Goal: Task Accomplishment & Management: Manage account settings

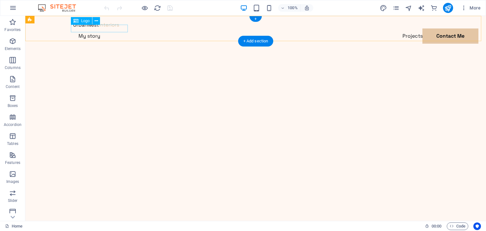
click at [112, 28] on div at bounding box center [255, 25] width 364 height 8
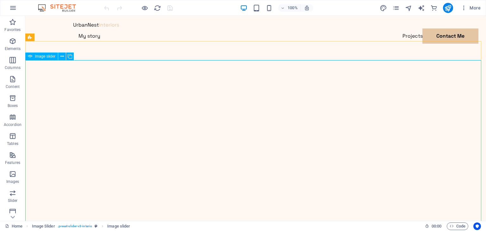
click at [43, 57] on span "Image slider" at bounding box center [45, 56] width 21 height 4
click at [68, 56] on icon at bounding box center [70, 56] width 4 height 7
click at [61, 54] on icon at bounding box center [61, 56] width 3 height 7
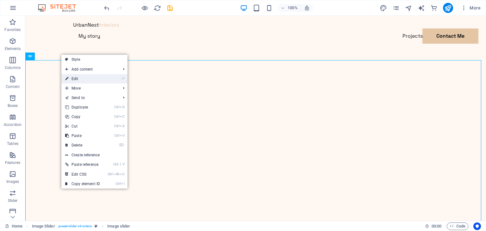
click at [77, 77] on link "⏎ Edit" at bounding box center [82, 78] width 42 height 9
select select "%"
select select "ms"
select select "s"
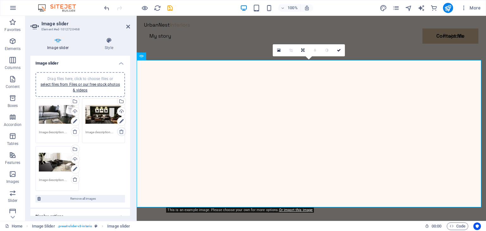
click at [121, 130] on icon at bounding box center [121, 131] width 5 height 5
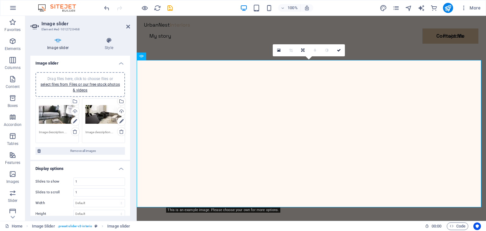
click at [77, 78] on span "Drag files here, click to choose files or select files from Files or our free s…" at bounding box center [79, 85] width 79 height 16
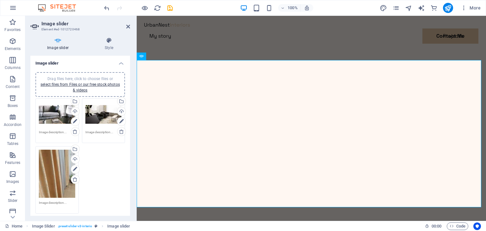
click at [102, 180] on div "Drag files here, click to choose files or select files from Files or our free s…" at bounding box center [80, 156] width 93 height 118
click at [113, 47] on h4 "Style" at bounding box center [109, 43] width 42 height 13
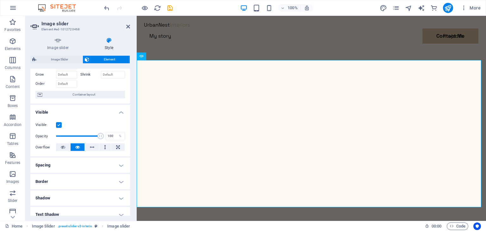
scroll to position [95, 0]
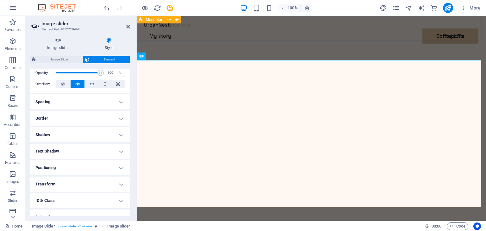
click at [215, 40] on div "Menu My story Projects Contact Me Contact Me" at bounding box center [311, 40] width 349 height 48
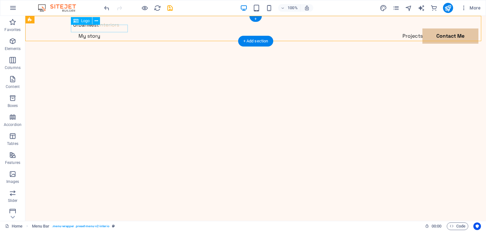
click at [102, 28] on div at bounding box center [255, 25] width 364 height 8
drag, startPoint x: 127, startPoint y: 45, endPoint x: 102, endPoint y: 29, distance: 29.8
click at [102, 28] on div at bounding box center [255, 25] width 364 height 8
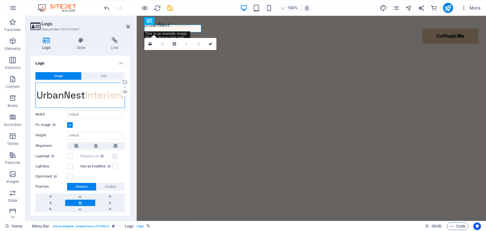
click at [117, 96] on div "Drag files here, click to choose files or select files from Files or our free s…" at bounding box center [80, 95] width 90 height 25
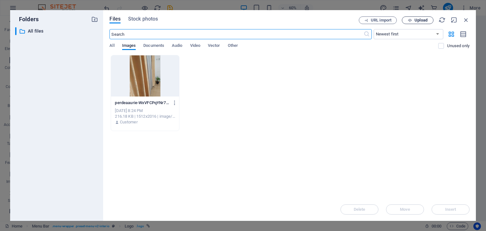
click at [420, 19] on span "Upload" at bounding box center [420, 20] width 13 height 4
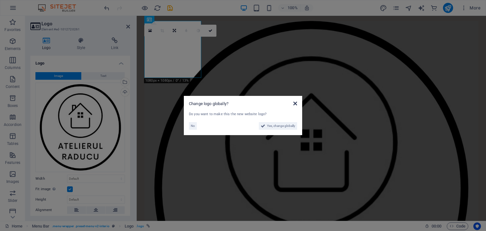
click at [295, 102] on icon at bounding box center [295, 103] width 4 height 5
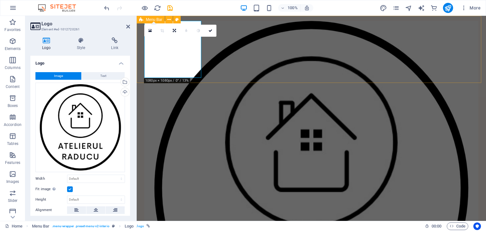
click at [226, 55] on div "Menu My story Projects Contact Me Contact Me" at bounding box center [311, 203] width 349 height 375
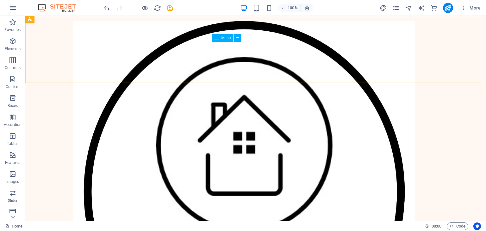
click at [224, 37] on span "Menu" at bounding box center [225, 38] width 9 height 4
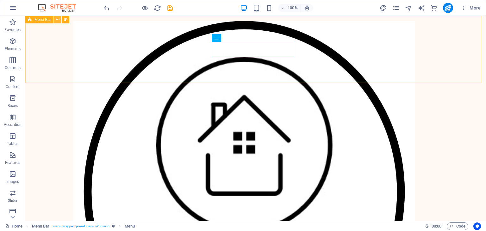
click at [59, 20] on icon at bounding box center [57, 19] width 3 height 7
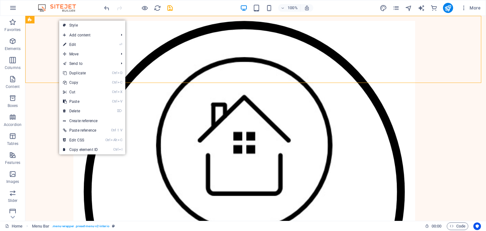
click at [78, 42] on link "⏎ Edit" at bounding box center [80, 44] width 42 height 9
select select "header"
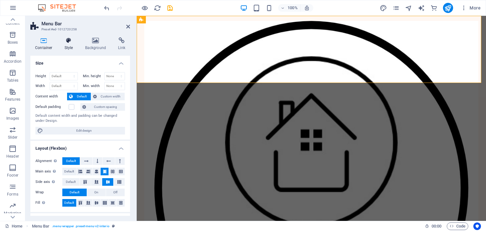
click at [66, 43] on icon at bounding box center [69, 40] width 18 height 6
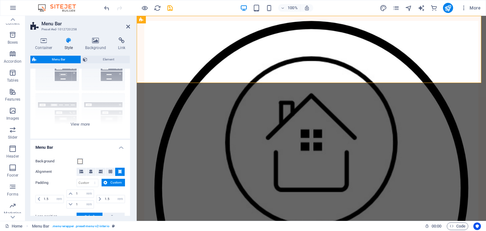
scroll to position [63, 0]
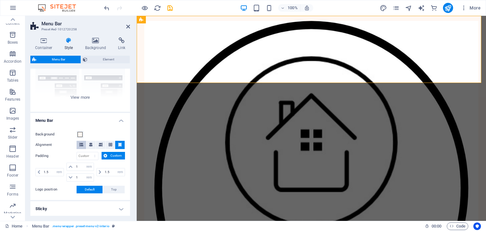
click at [81, 143] on icon at bounding box center [81, 145] width 4 height 4
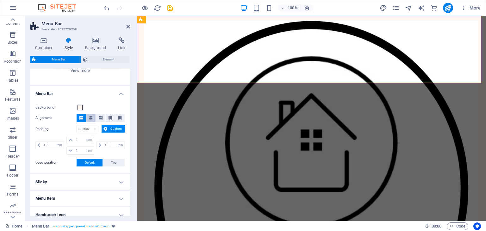
scroll to position [95, 0]
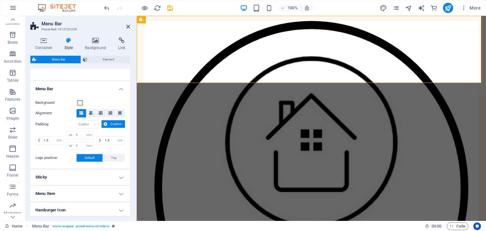
click at [116, 124] on span "Custom" at bounding box center [116, 124] width 14 height 8
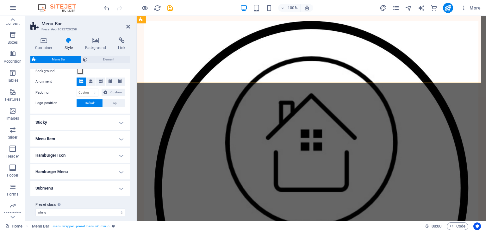
scroll to position [132, 0]
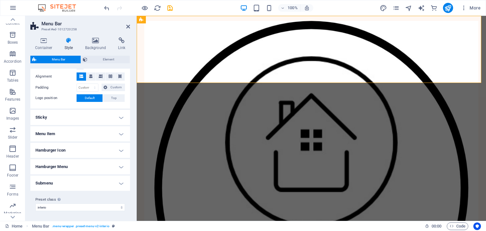
click at [56, 114] on h4 "Sticky" at bounding box center [80, 117] width 100 height 15
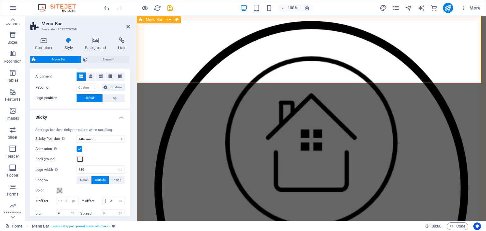
click at [256, 55] on div "Menu My story Projects Contact Me Contact Me" at bounding box center [311, 203] width 349 height 375
click at [247, 53] on div "Menu My story Projects Contact Me Contact Me" at bounding box center [311, 203] width 349 height 375
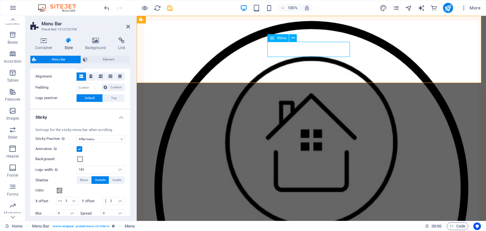
click at [282, 37] on span "Menu" at bounding box center [281, 38] width 9 height 4
click at [295, 36] on button at bounding box center [293, 38] width 8 height 8
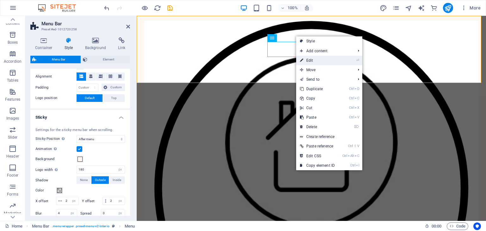
click at [320, 63] on link "⏎ Edit" at bounding box center [317, 60] width 42 height 9
select select
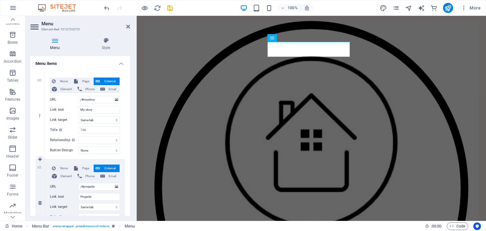
scroll to position [95, 0]
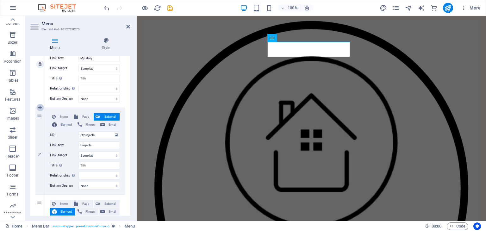
click at [40, 107] on icon at bounding box center [39, 107] width 3 height 4
select select
type input "/#projects"
type input "Projects"
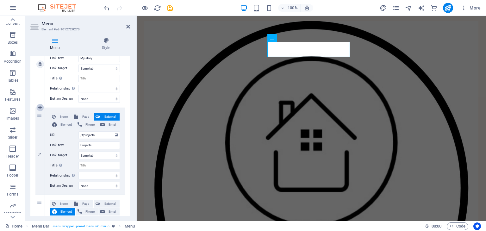
select select
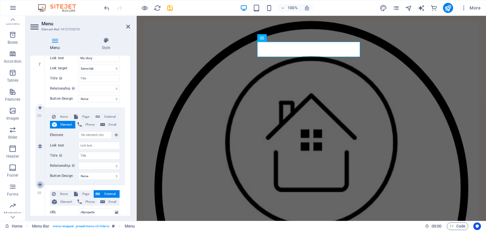
click at [40, 184] on icon at bounding box center [39, 185] width 3 height 4
select select
type input "/#projects"
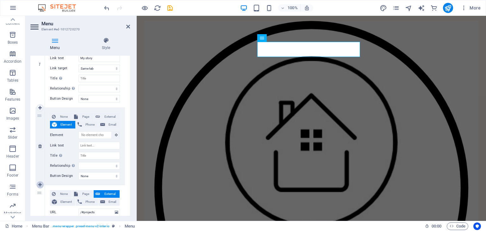
type input "Projects"
select select
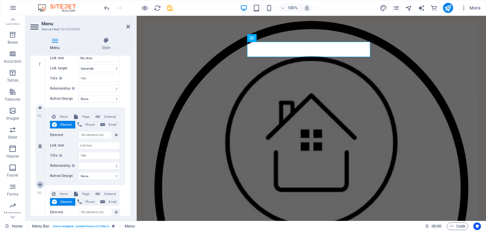
click at [40, 184] on icon at bounding box center [39, 185] width 3 height 4
select select
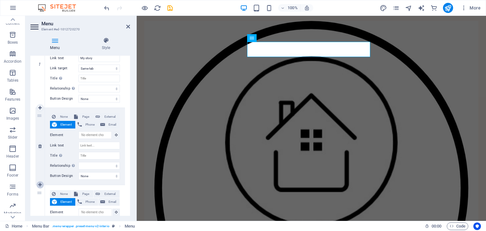
type input "/#projects"
type input "Projects"
select select
click at [241, 40] on icon at bounding box center [241, 38] width 4 height 8
click at [84, 156] on input "Title Additional link description, should not be the same as the link text. The…" at bounding box center [98, 156] width 41 height 8
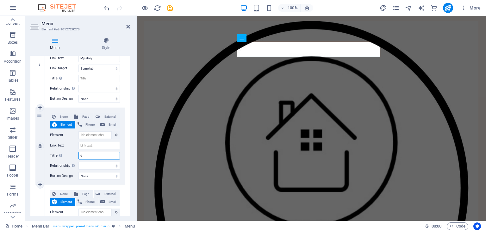
type input "dr"
select select
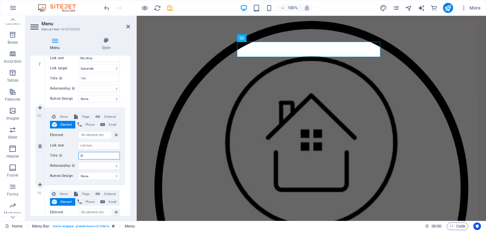
select select
type input "dra"
select select
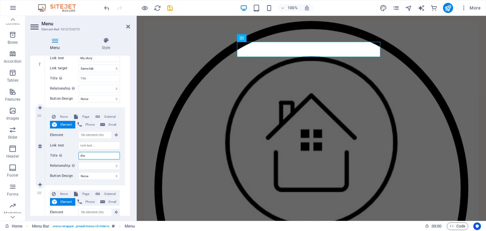
select select
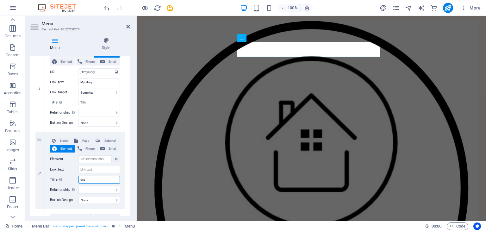
scroll to position [32, 0]
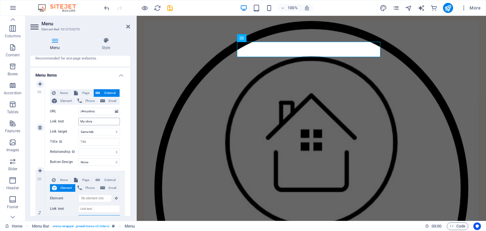
type input "dra"
click at [94, 122] on input "My story" at bounding box center [98, 122] width 41 height 8
type input "M"
select select
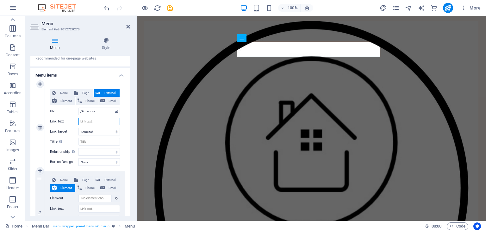
select select
type input "dra"
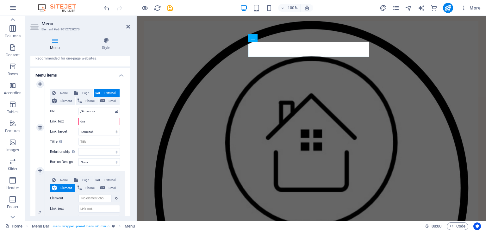
select select
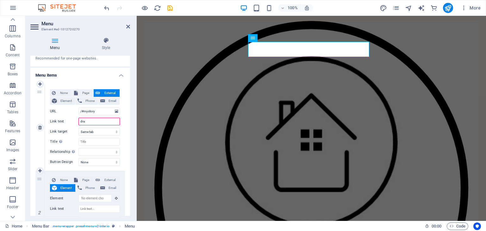
select select
type input "drape"
select select
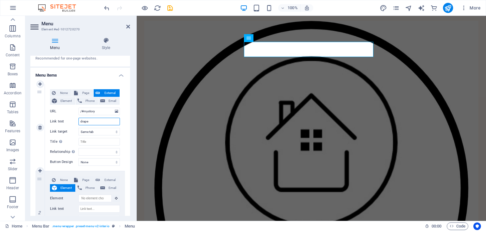
select select
type input "d"
select select
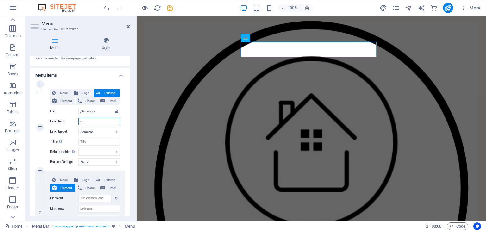
select select
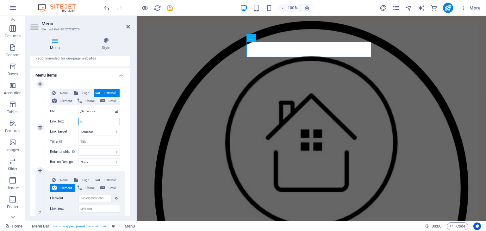
type input "dD"
select select
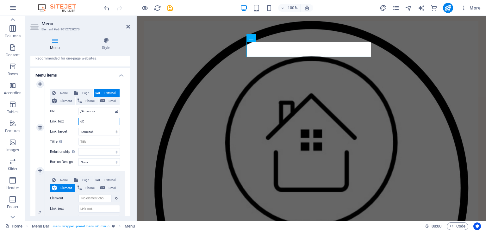
select select
type input "d"
select select
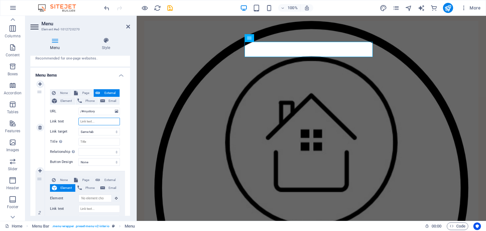
select select
click at [90, 118] on input "Link text" at bounding box center [98, 122] width 41 height 8
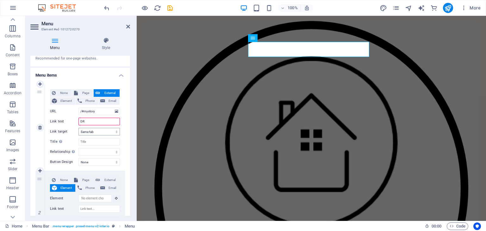
type input "DRA"
select select
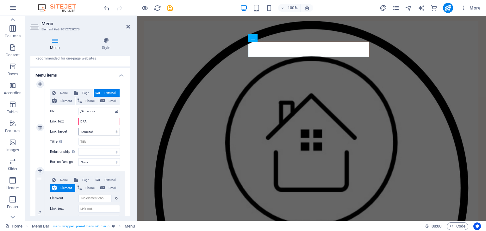
select select
type input "DRAPE"
select select
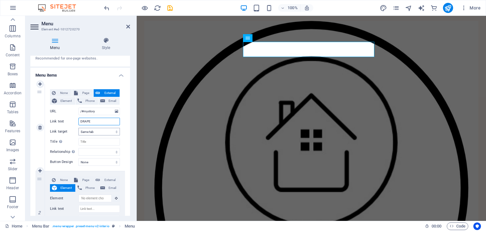
select select
type input "[PERSON_NAME]"
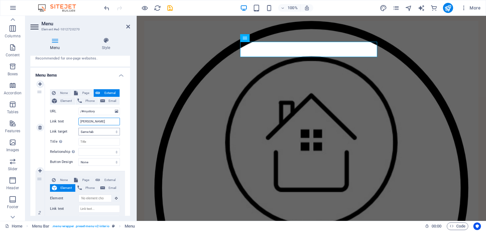
select select
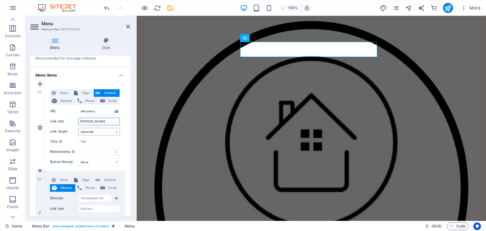
select select
type input "DRAPERII"
select select
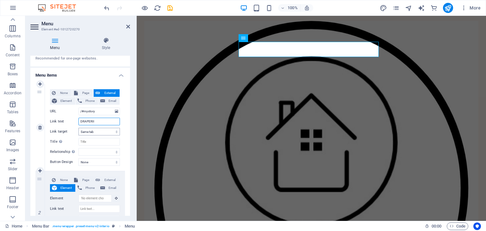
select select
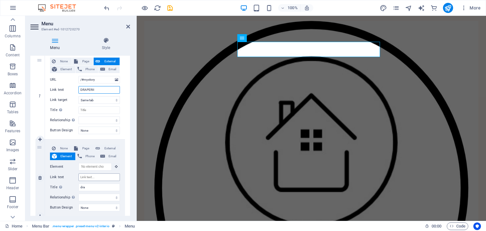
type input "DRAPERII"
click at [85, 174] on input "Link text" at bounding box center [98, 177] width 41 height 8
type input "PE"
select select
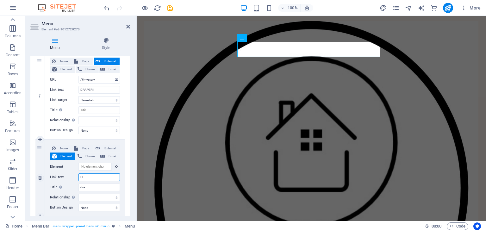
select select
type input "PERDE"
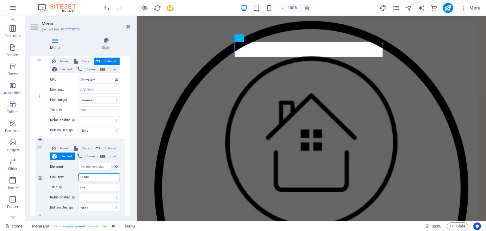
select select
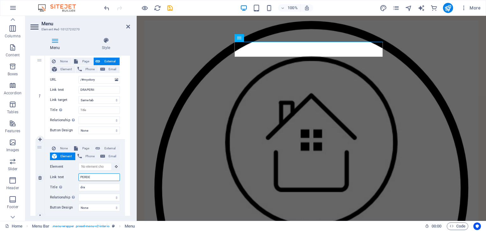
select select
type input "PERDELE"
select select
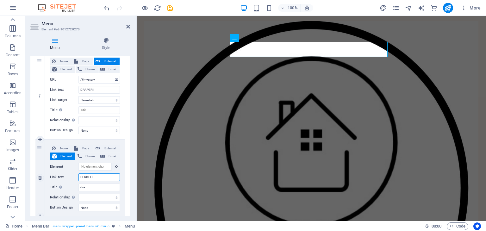
select select
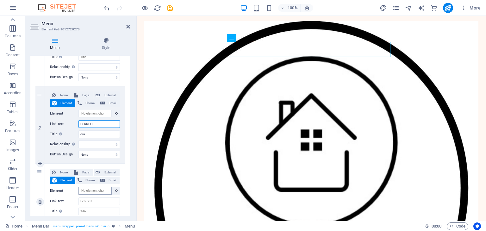
scroll to position [127, 0]
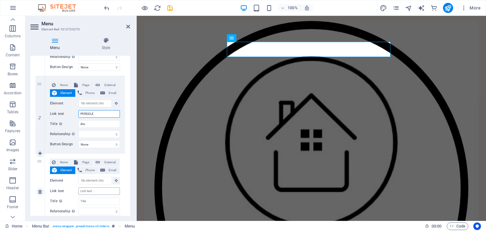
type input "PERDELE"
click at [90, 188] on input "Link text" at bounding box center [98, 191] width 41 height 8
type input "SE"
select select
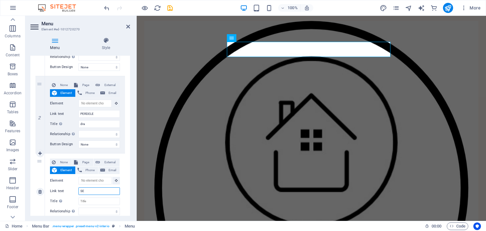
select select
type input "SET"
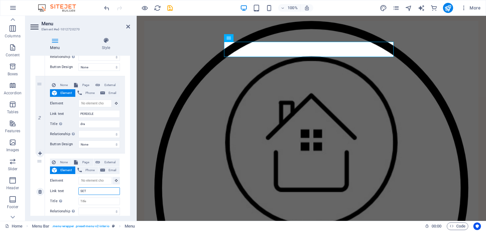
select select
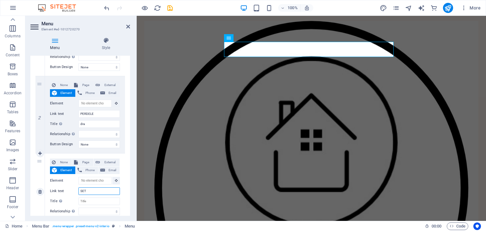
select select
type input "SETUR"
select select
type input "SETURI"
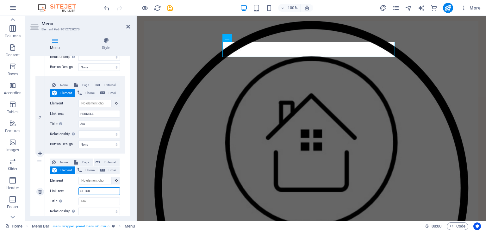
select select
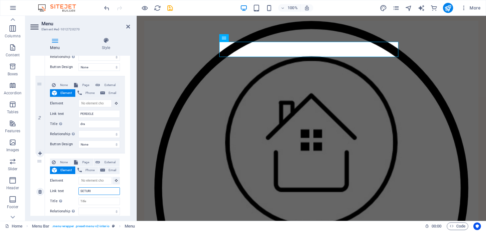
select select
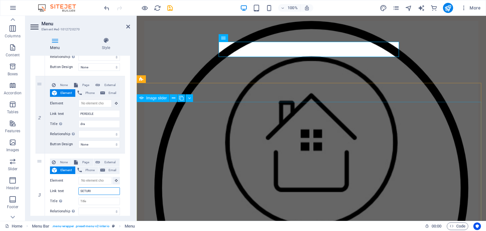
type input "SETURI"
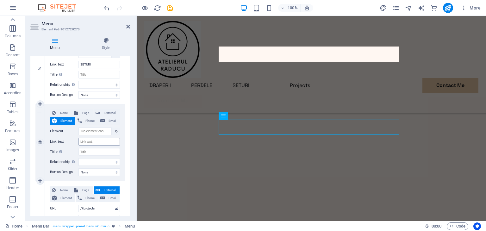
scroll to position [127, 0]
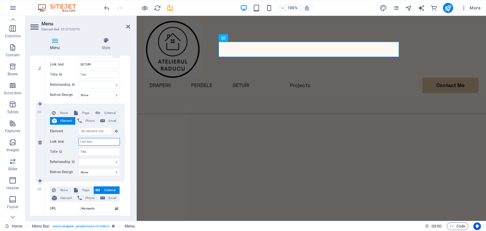
click at [90, 138] on input "Link text" at bounding box center [98, 142] width 41 height 8
type input "A"
select select
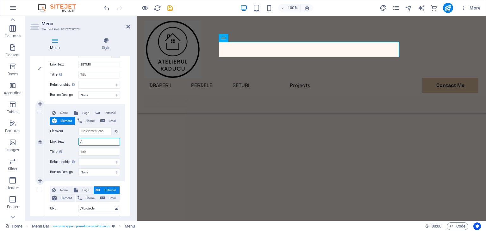
select select
type input "AC"
select select
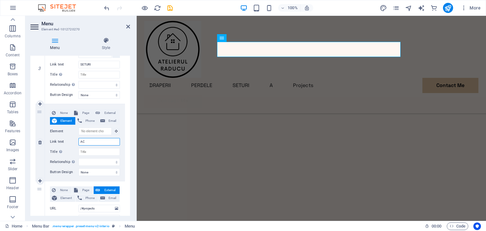
select select
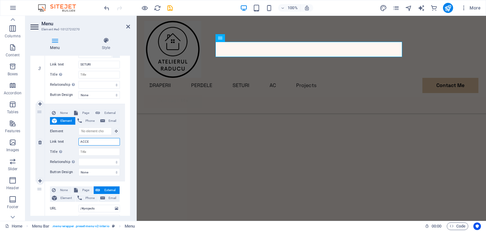
type input "ACCES"
select select
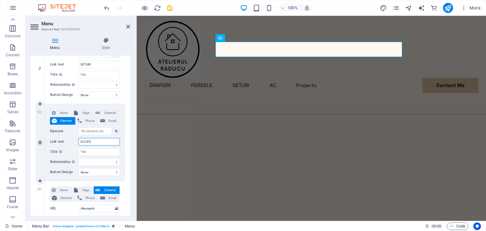
select select
type input "ACCESORI"
select select
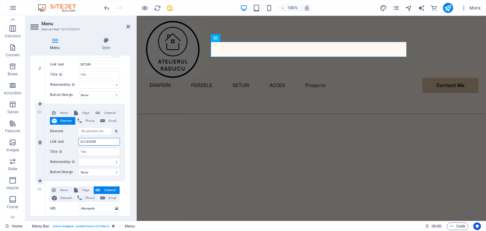
select select
type input "ACCESORII"
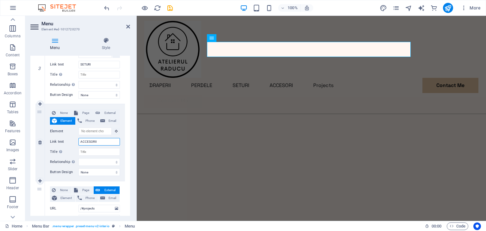
select select
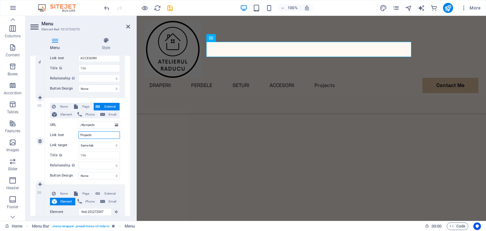
click at [94, 137] on input "Projects" at bounding box center [98, 135] width 41 height 8
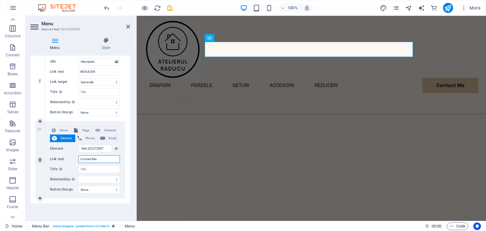
click at [100, 158] on input "Contact Me" at bounding box center [98, 159] width 41 height 8
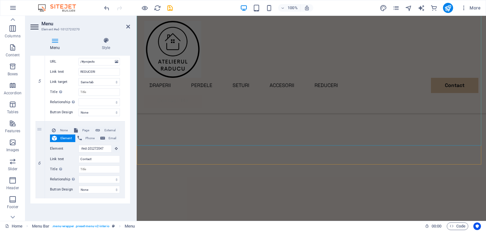
scroll to position [253, 0]
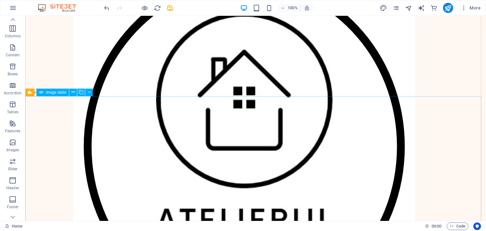
scroll to position [0, 0]
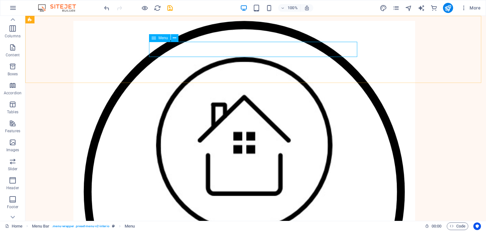
click at [164, 38] on span "Menu" at bounding box center [162, 38] width 9 height 4
click at [449, 9] on icon "publish" at bounding box center [447, 7] width 7 height 7
